Goal: Task Accomplishment & Management: Manage account settings

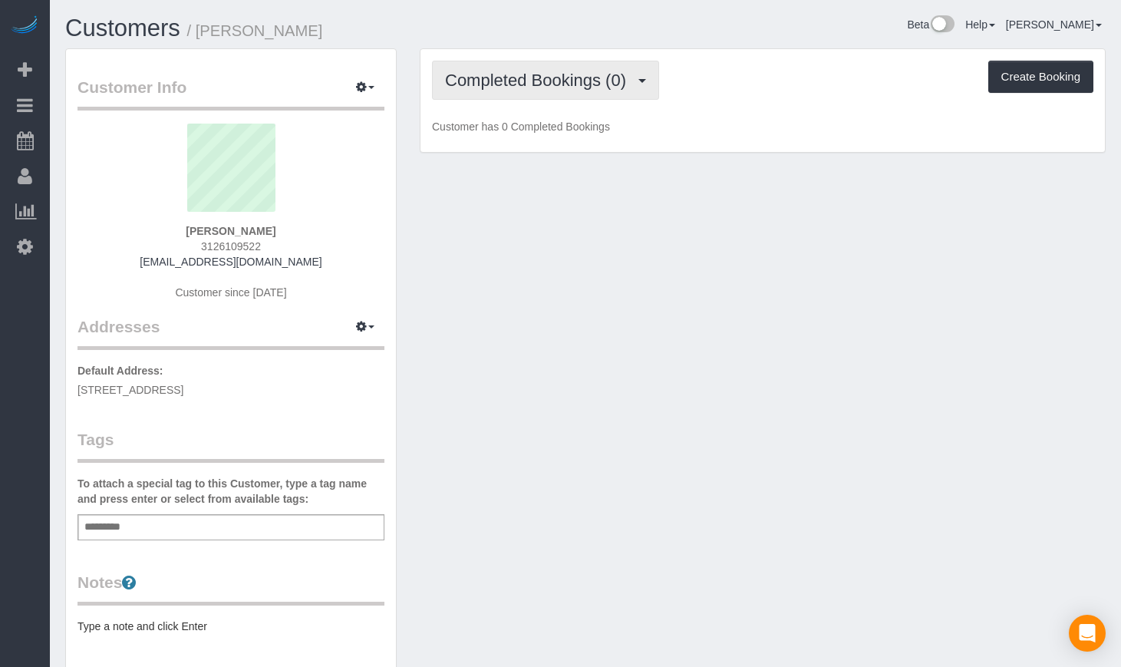
click at [573, 87] on span "Completed Bookings (0)" at bounding box center [539, 80] width 189 height 19
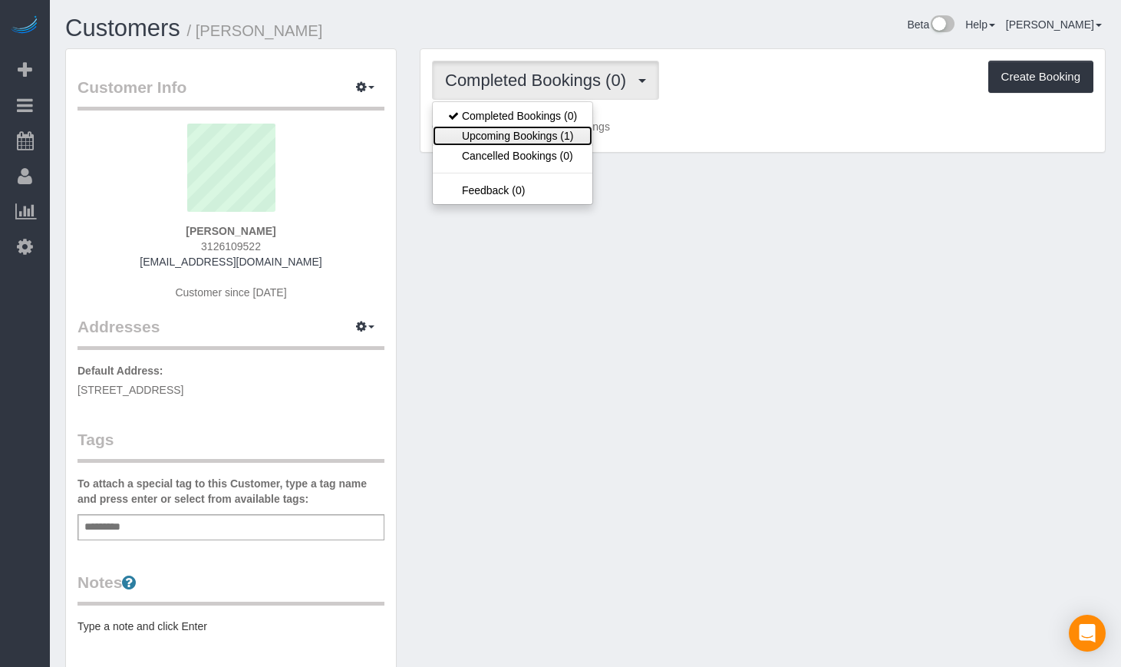
click at [545, 130] on link "Upcoming Bookings (1)" at bounding box center [513, 136] width 160 height 20
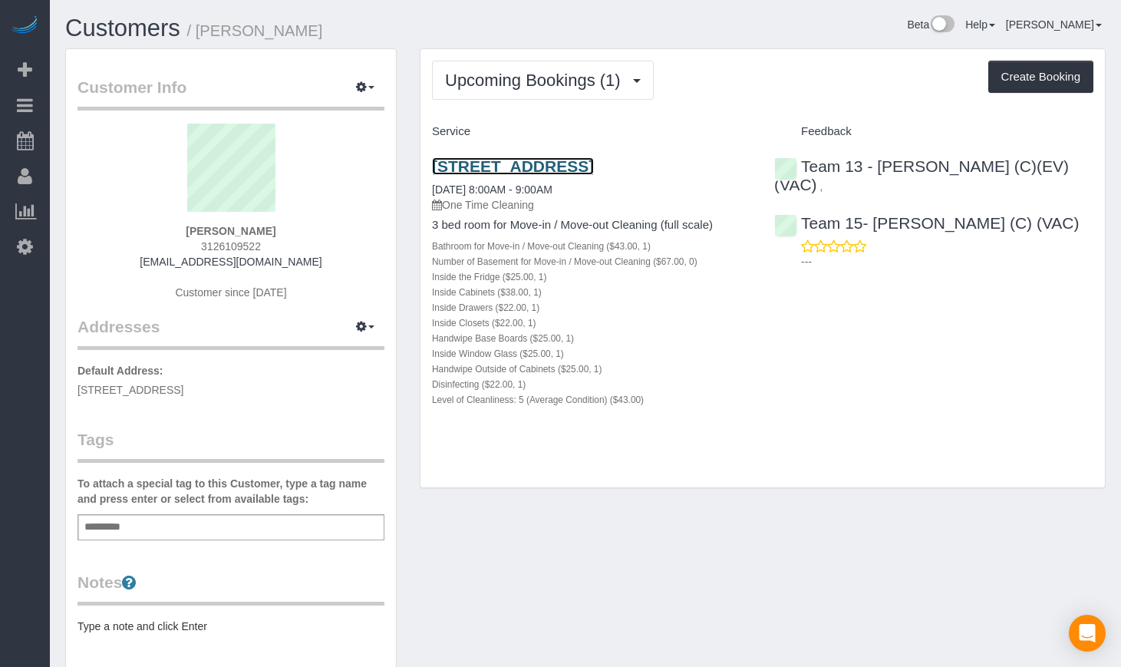
click at [515, 168] on link "2050 W Augusta Blvd, Unit 3, Chicago, IL 60622" at bounding box center [513, 166] width 162 height 18
click at [121, 27] on link "Customers" at bounding box center [122, 28] width 115 height 27
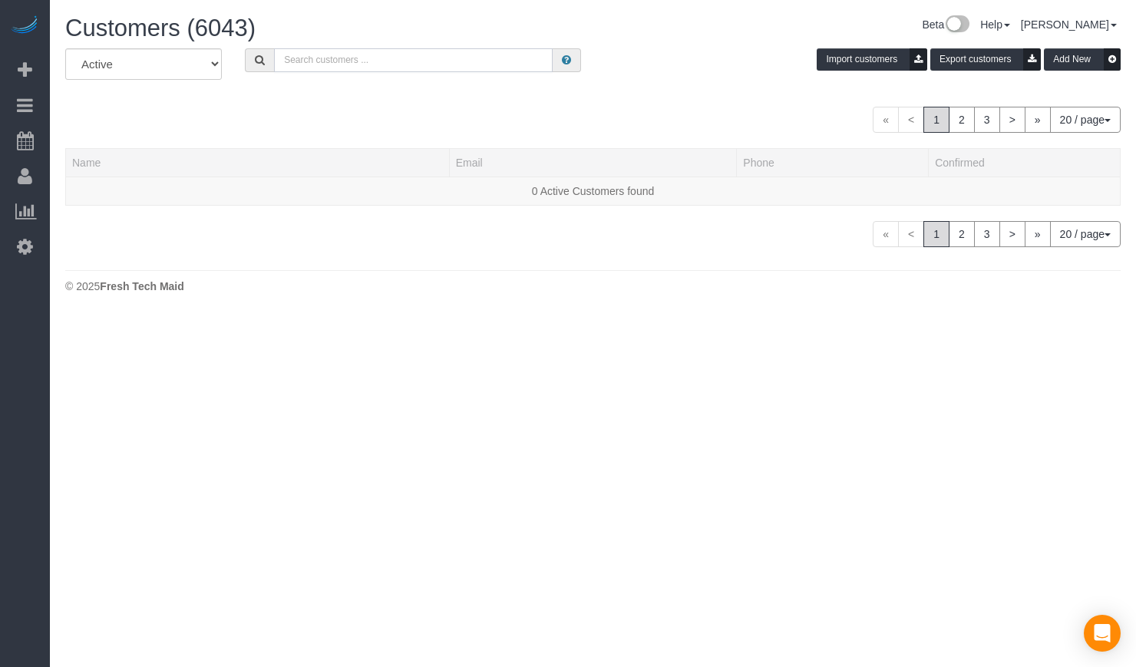
click at [354, 65] on input "text" at bounding box center [413, 60] width 279 height 24
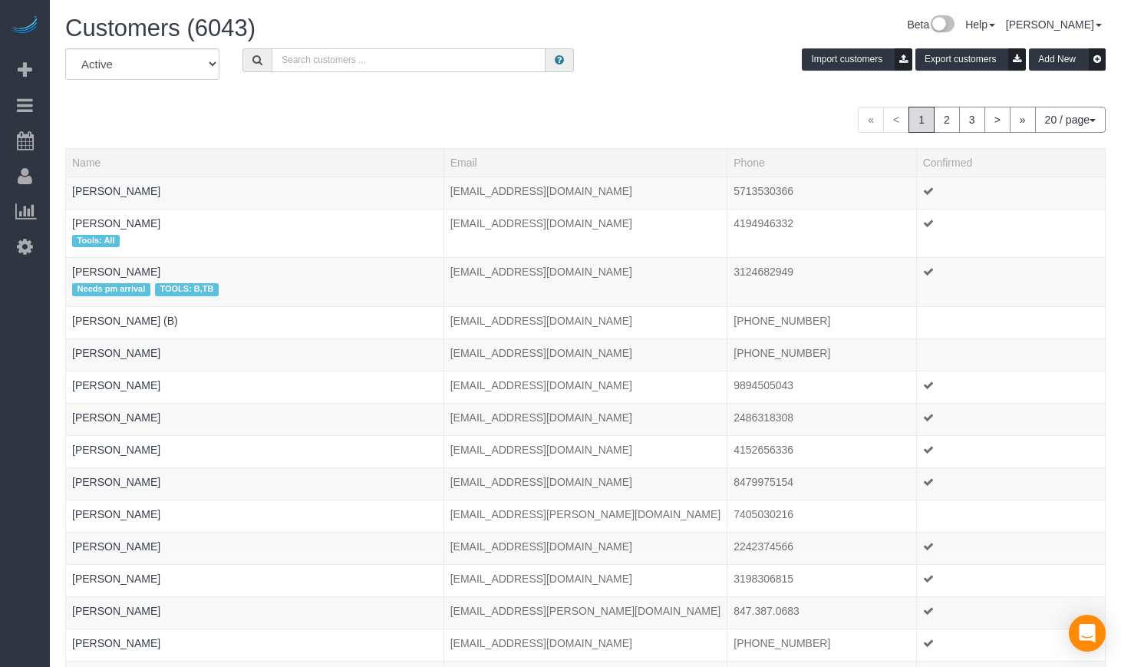
paste input "Brenda"
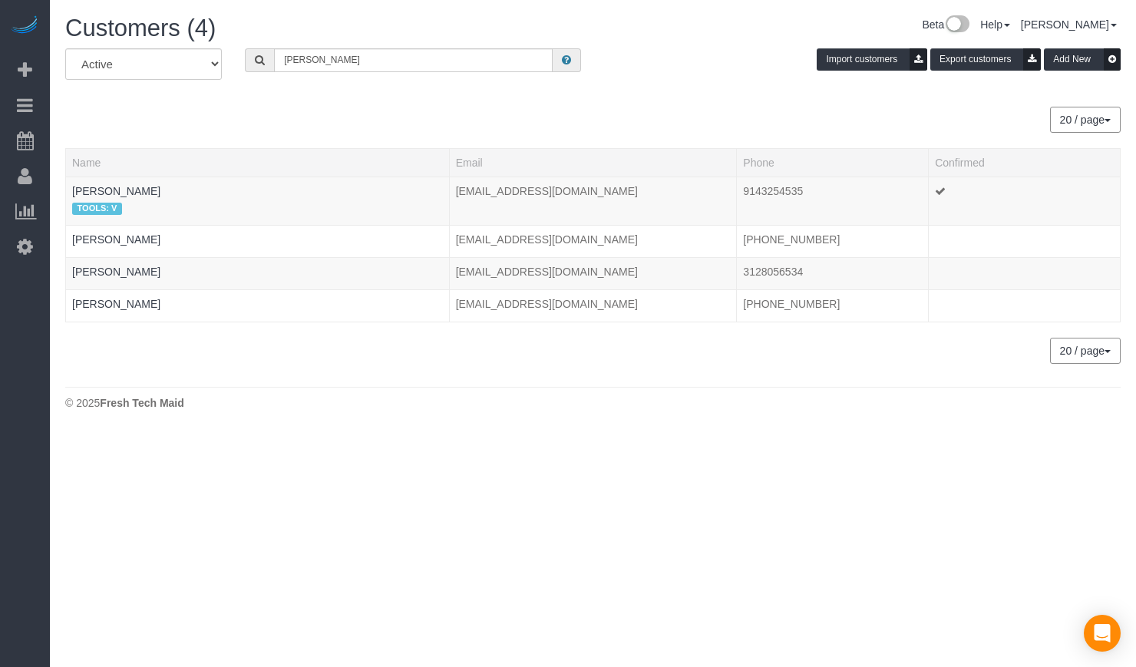
click at [148, 28] on span "Customers (4)" at bounding box center [140, 28] width 150 height 27
drag, startPoint x: 318, startPoint y: 60, endPoint x: 199, endPoint y: 36, distance: 120.5
click at [199, 36] on div "Customers (4) Beta Help Help Docs Take a Tour Contact Support Sanjay Maranan My…" at bounding box center [593, 216] width 1086 height 433
type input "sam jorden"
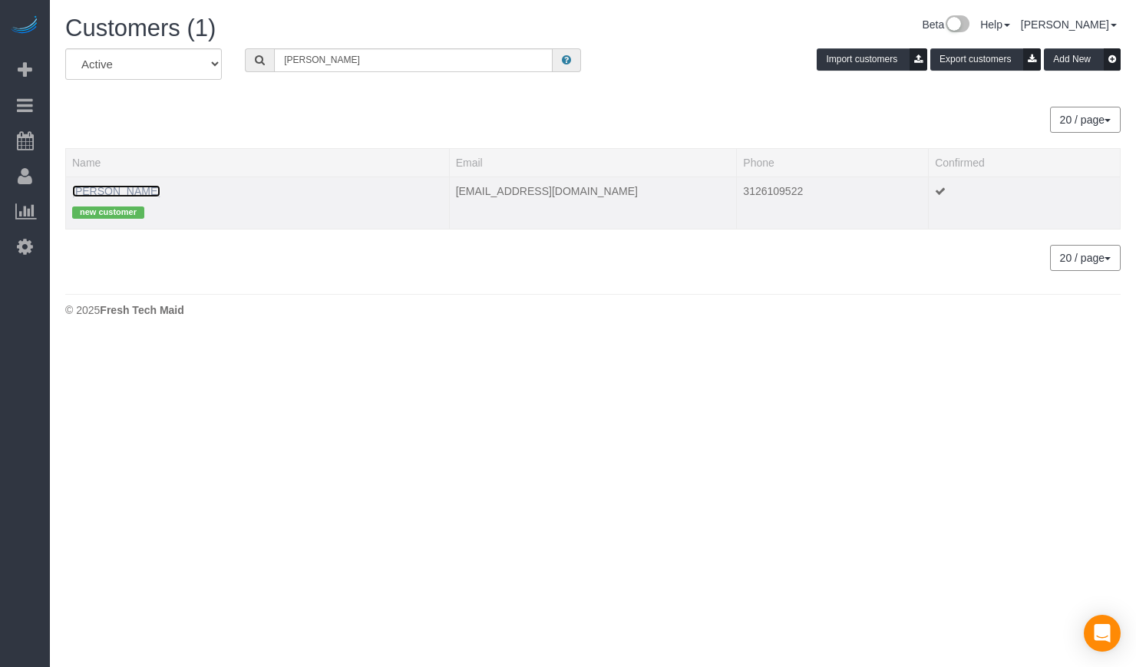
click at [106, 187] on link "Sam Jorden" at bounding box center [116, 191] width 88 height 12
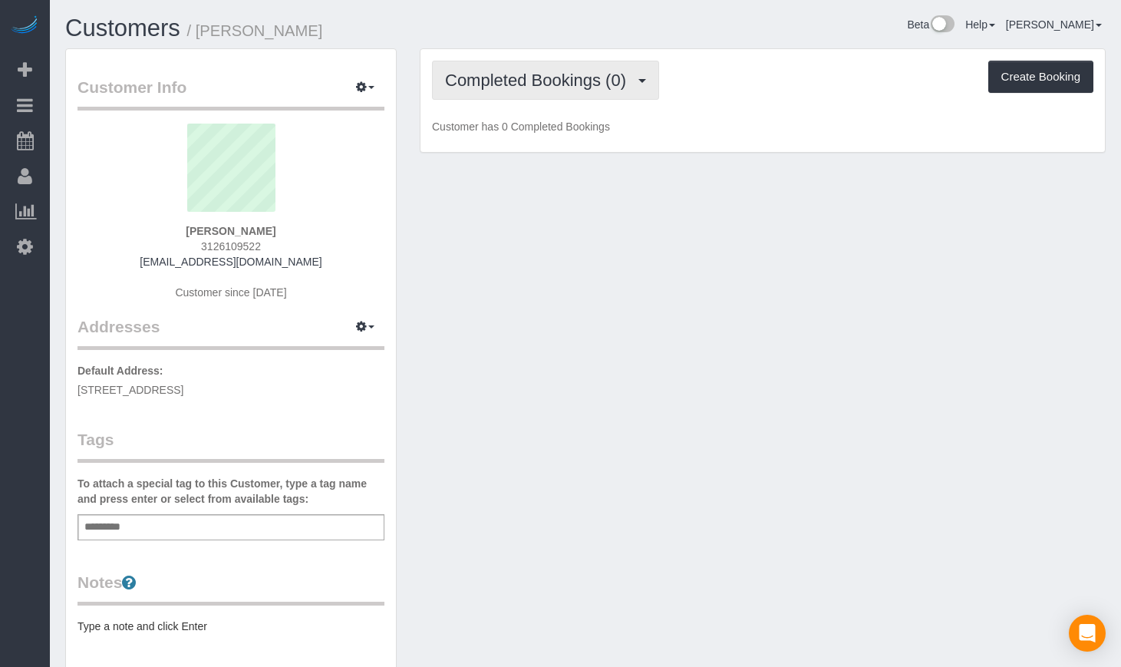
click at [514, 77] on span "Completed Bookings (0)" at bounding box center [539, 80] width 189 height 19
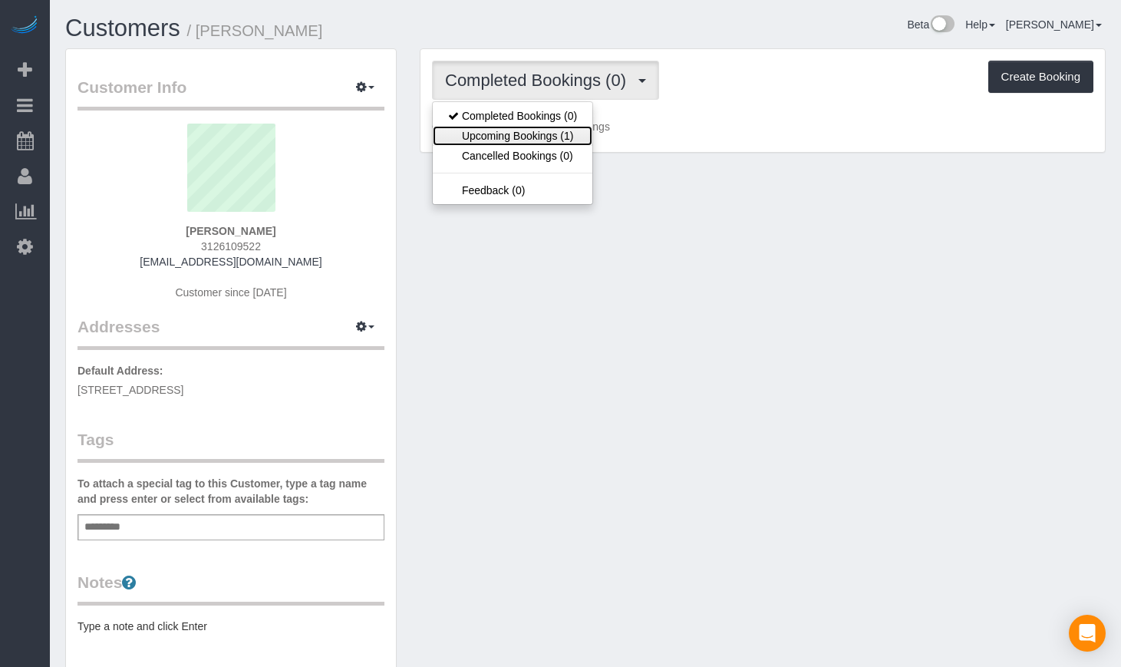
click at [509, 135] on link "Upcoming Bookings (1)" at bounding box center [513, 136] width 160 height 20
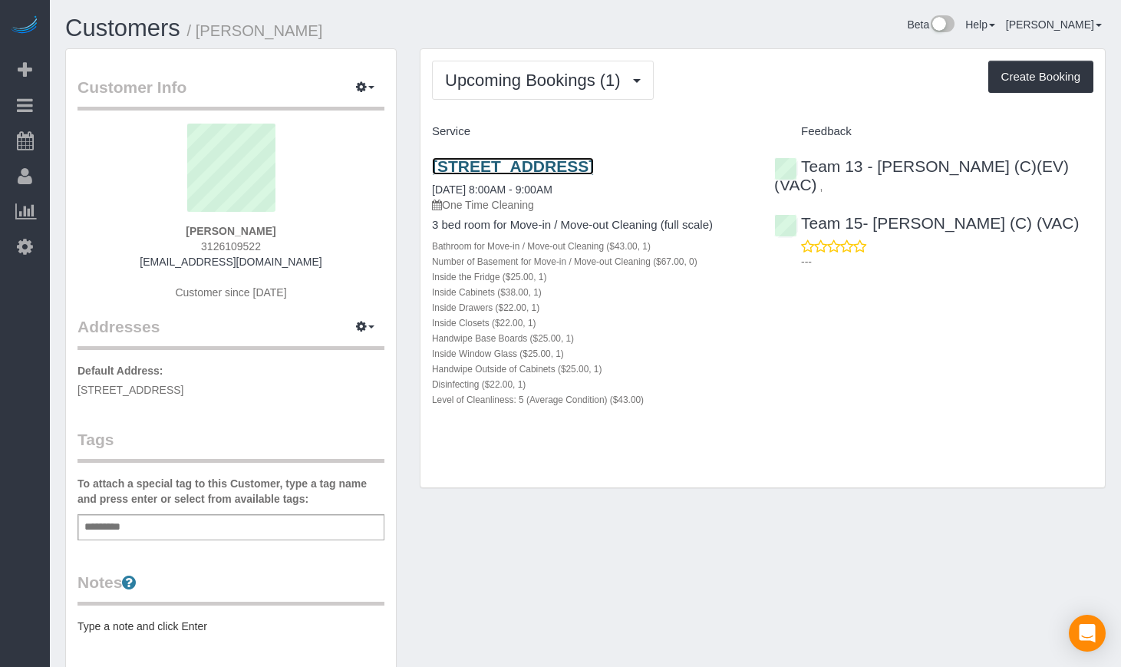
click at [589, 169] on link "2050 W Augusta Blvd, Unit 3, Chicago, IL 60622" at bounding box center [513, 166] width 162 height 18
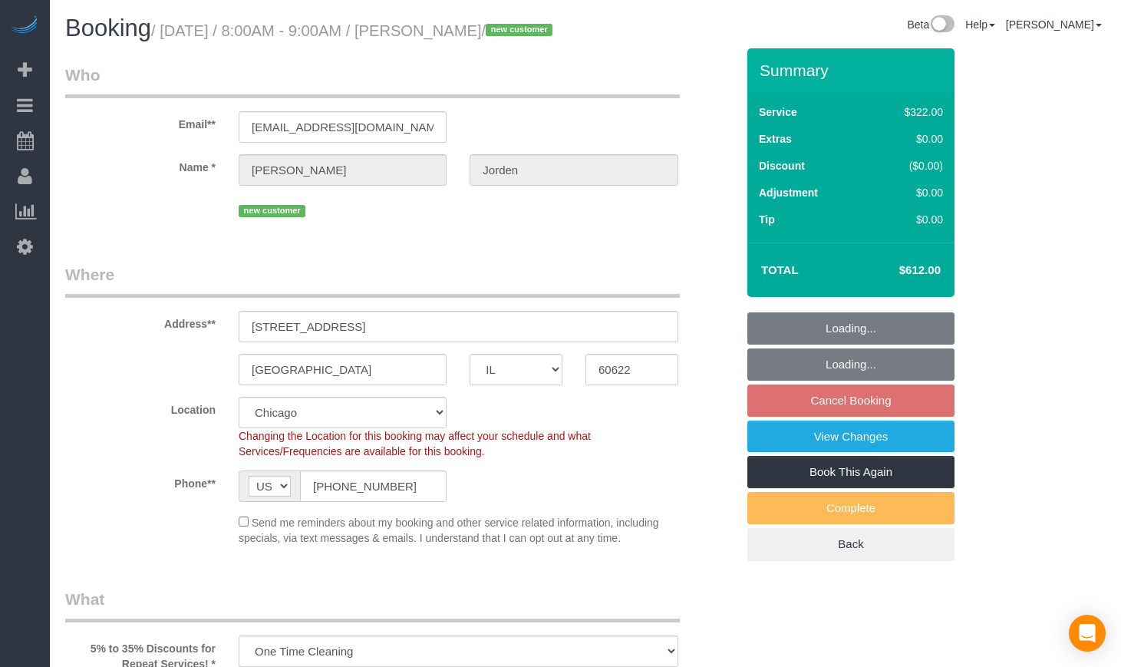
select select "IL"
select select "514"
select select "number:1"
select select "number:58"
select select "number:139"
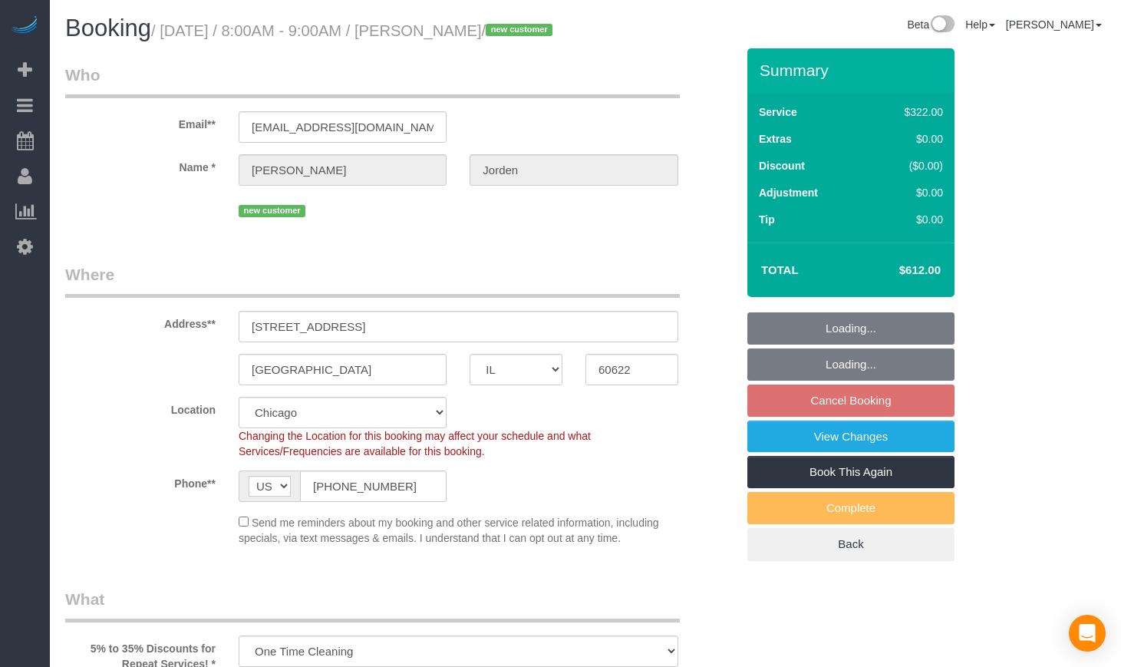
select select "number:108"
select select "5"
select select "spot1"
select select "object:1249"
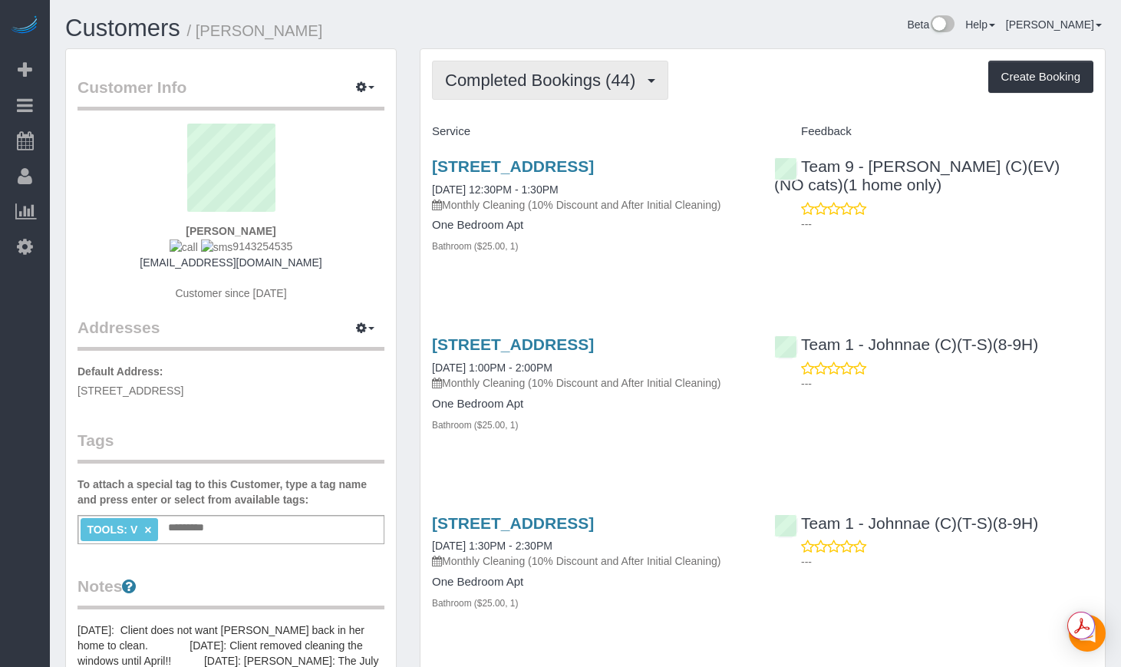
click at [585, 85] on span "Completed Bookings (44)" at bounding box center [544, 80] width 198 height 19
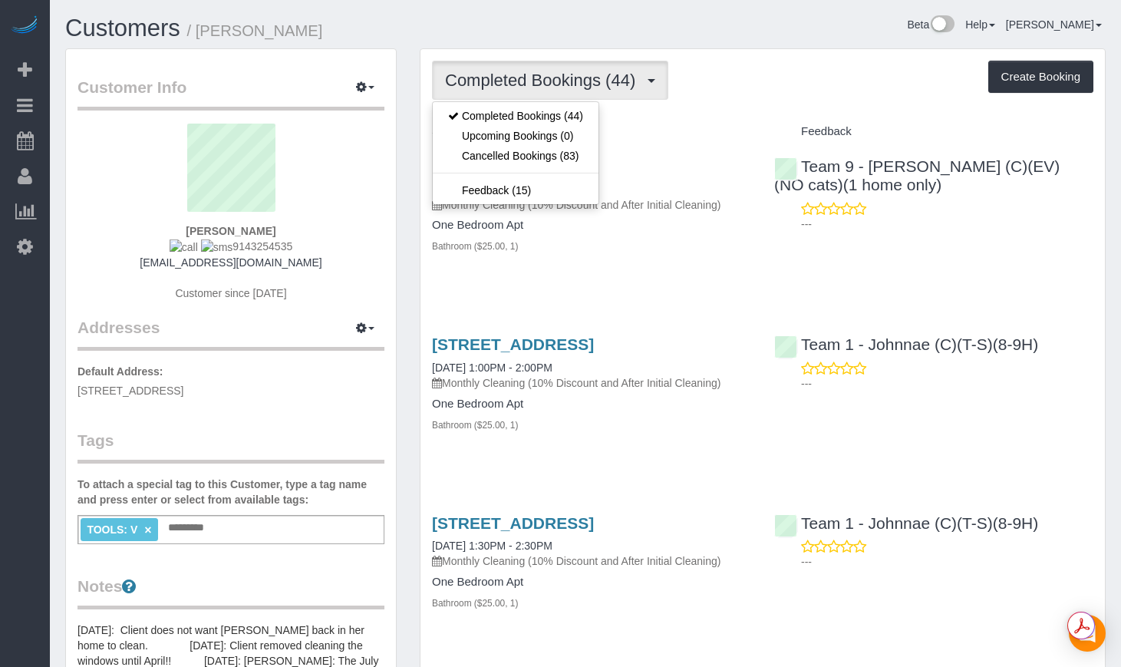
click at [737, 73] on div "Completed Bookings (44) Completed Bookings (44) Upcoming Bookings (0) Cancelled…" at bounding box center [762, 80] width 661 height 39
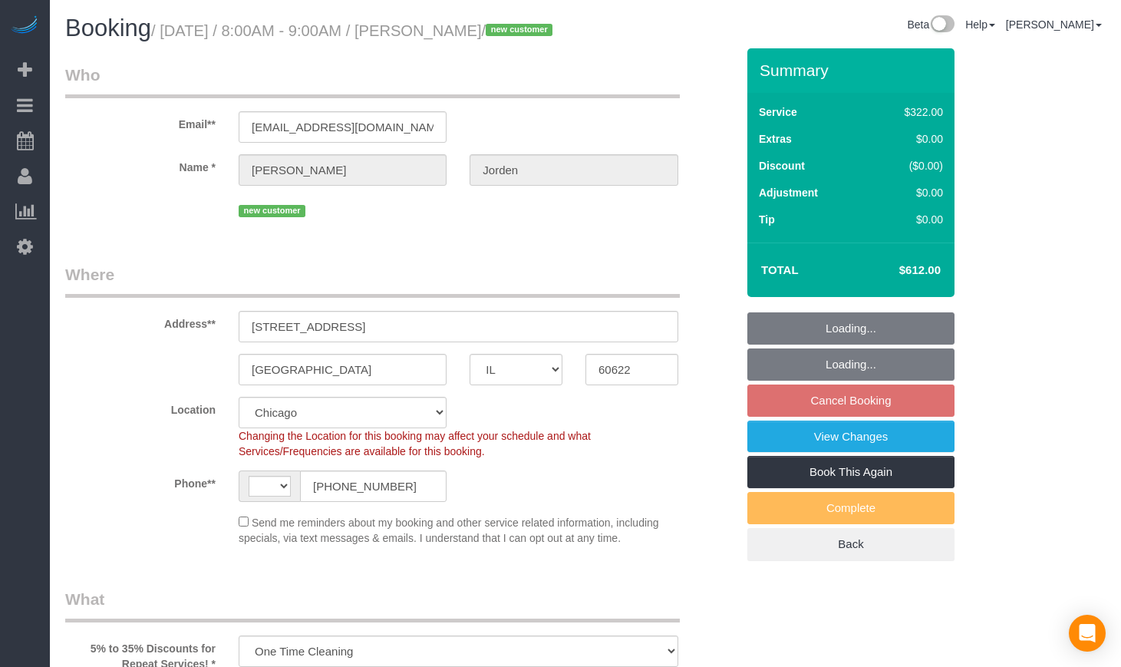
select select "IL"
select select "object:351"
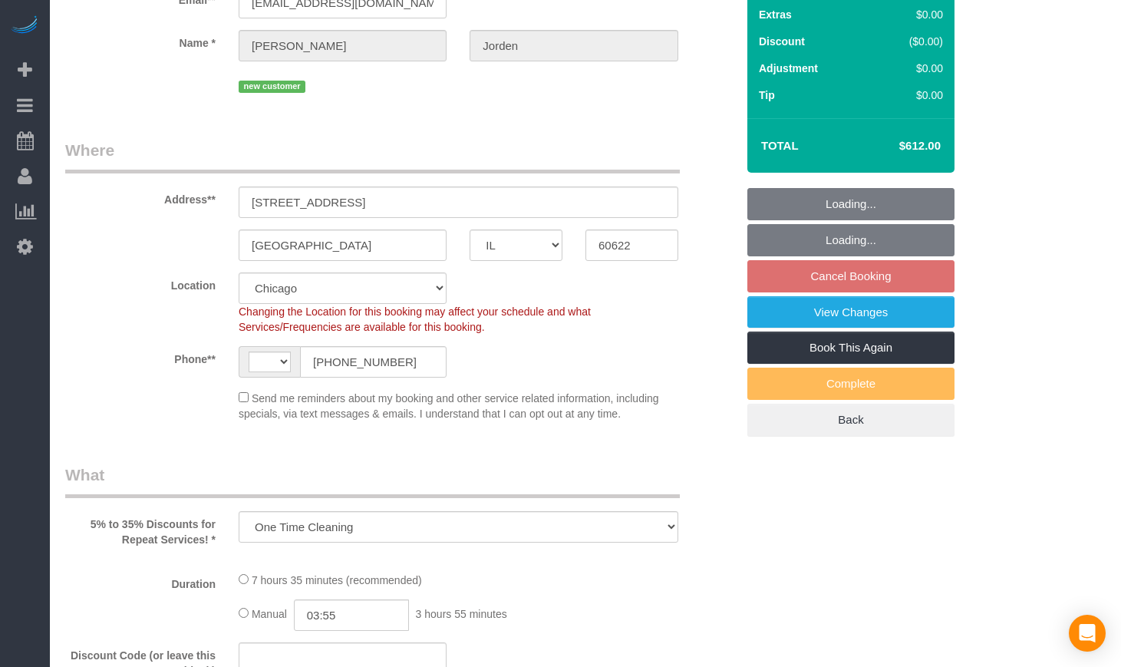
select select "string:US"
select select "number:1"
select select "number:58"
select select "number:139"
select select "number:108"
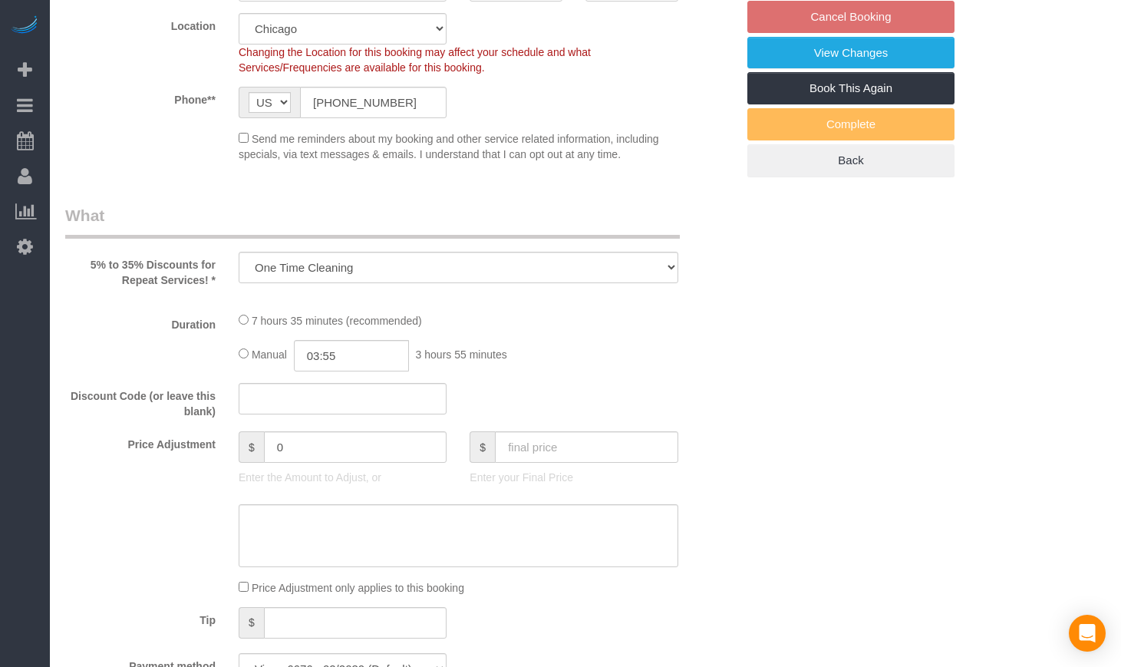
select select "514"
select select "5"
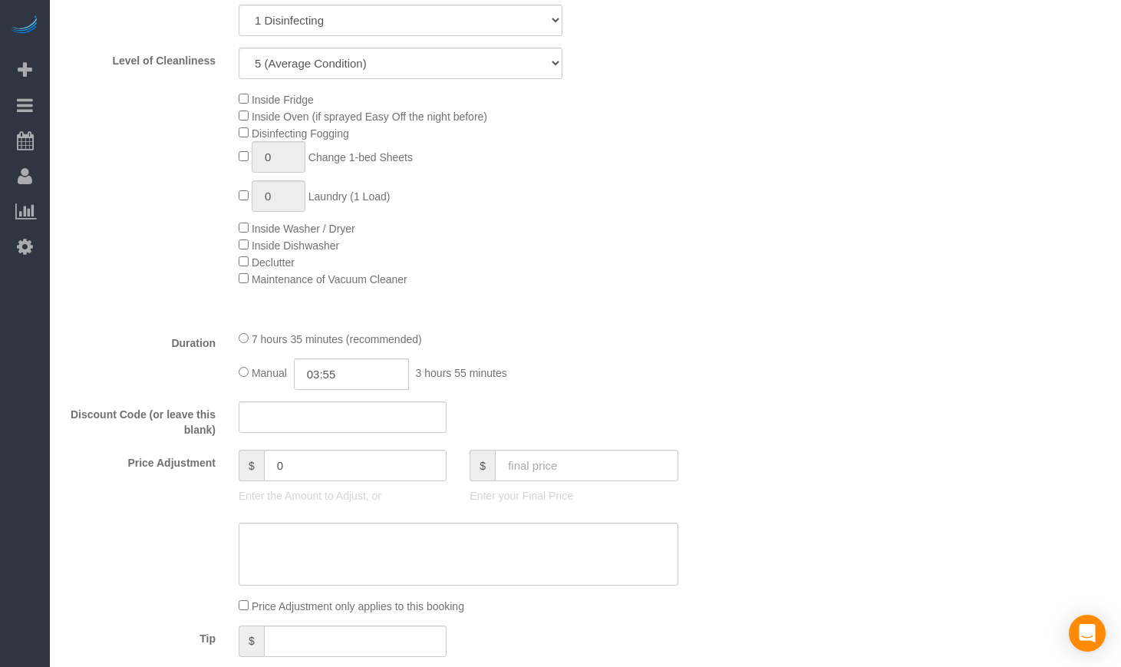
select select "spot1"
select select "5"
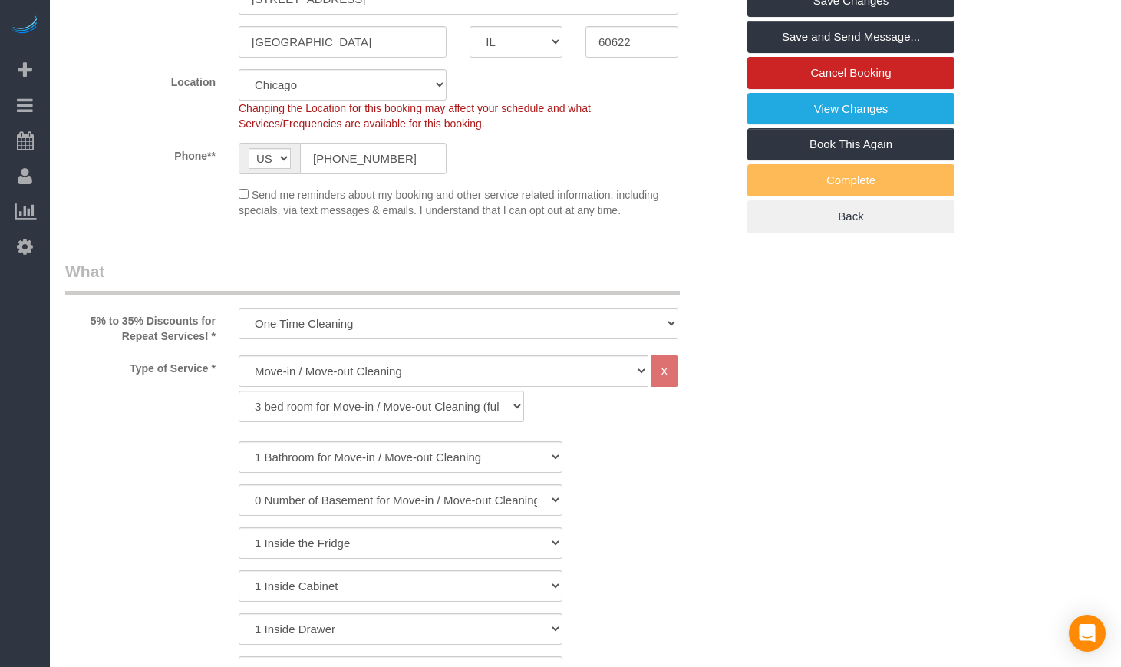
scroll to position [256, 0]
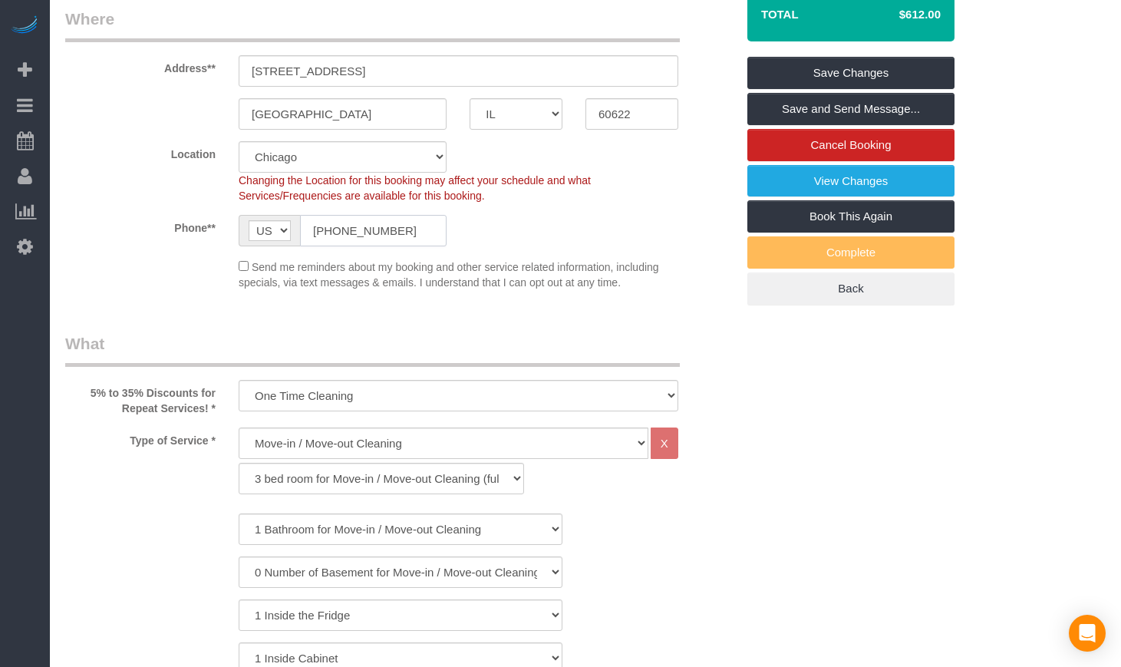
drag, startPoint x: 402, startPoint y: 257, endPoint x: 190, endPoint y: 228, distance: 214.5
click at [144, 237] on sui-booking-location "Location Chicago Evanston Skokie Northwest Western Changing the Location for th…" at bounding box center [400, 215] width 671 height 149
click at [406, 246] on input "[PHONE_NUMBER]" at bounding box center [373, 230] width 147 height 31
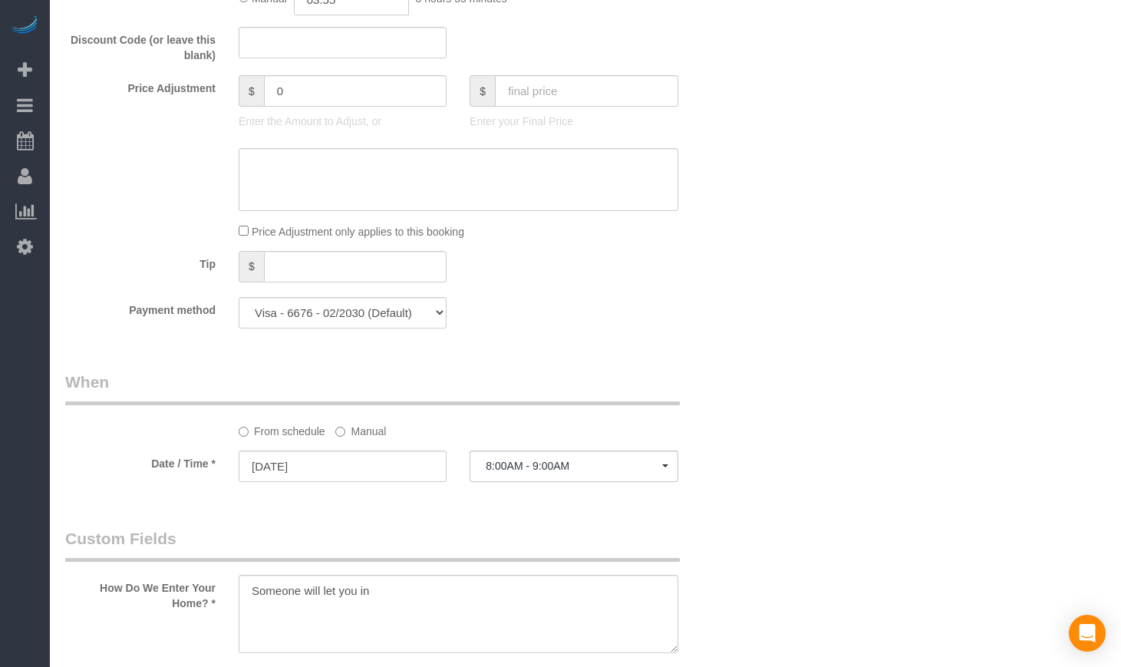
scroll to position [1535, 0]
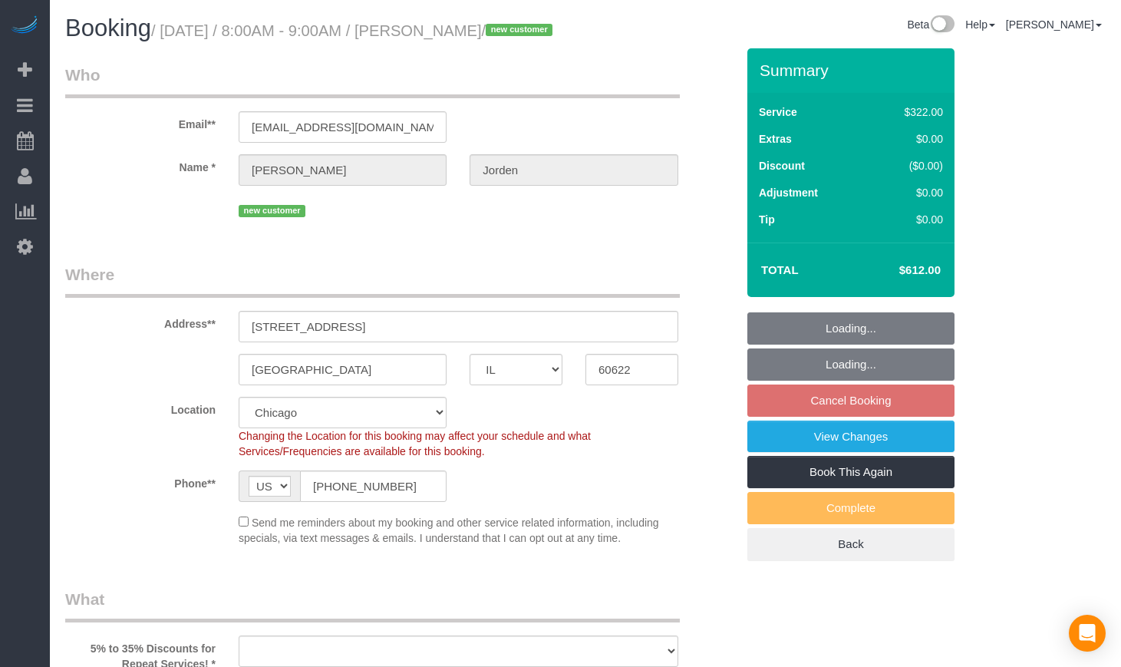
select select "IL"
select select "514"
select select "5"
select select "number:1"
select select "number:58"
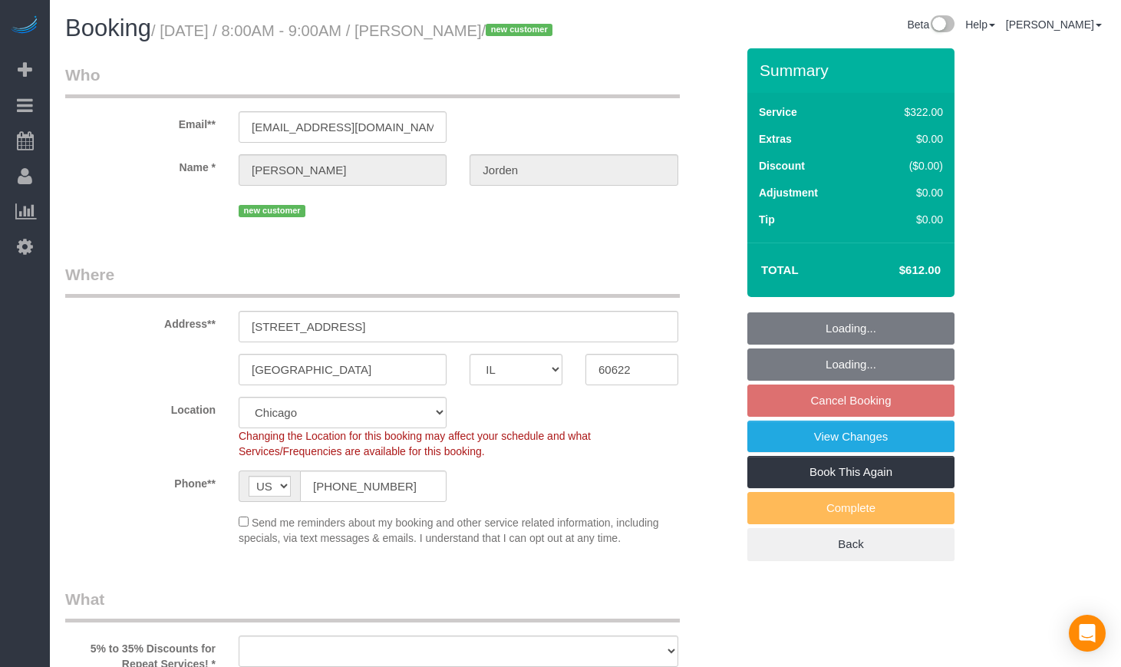
select select "number:139"
select select "number:108"
select select "object:1096"
select select "spot1"
select select "object:1249"
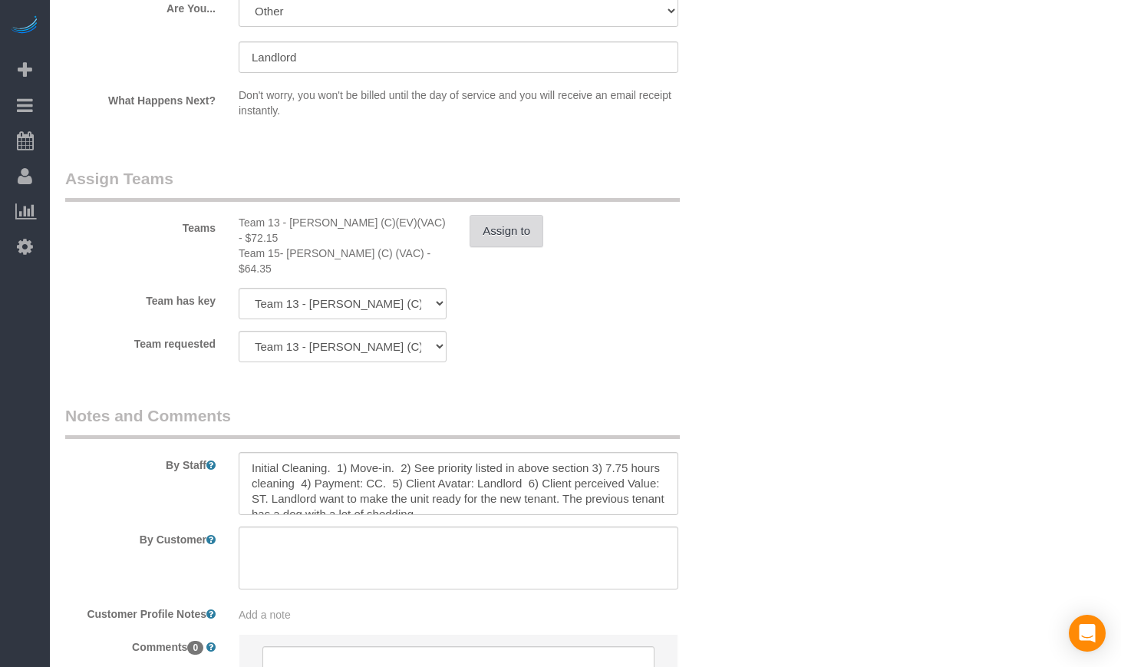
click at [493, 229] on button "Assign to" at bounding box center [507, 231] width 74 height 32
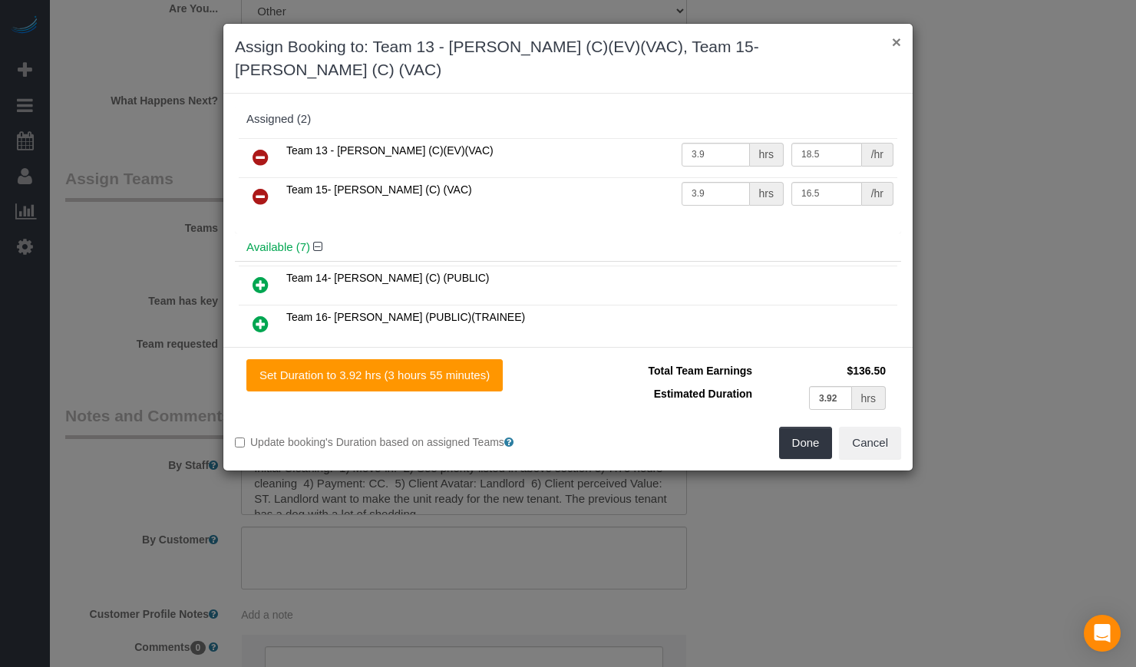
click at [892, 43] on button "×" at bounding box center [896, 42] width 9 height 16
